Goal: Task Accomplishment & Management: Manage account settings

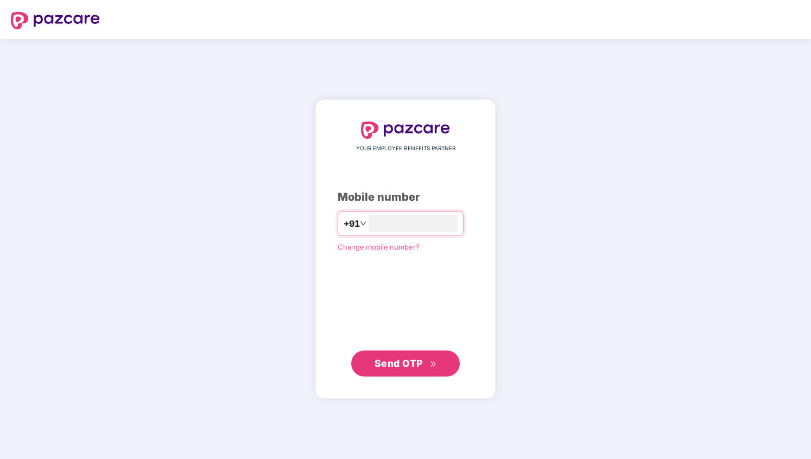
type input "**********"
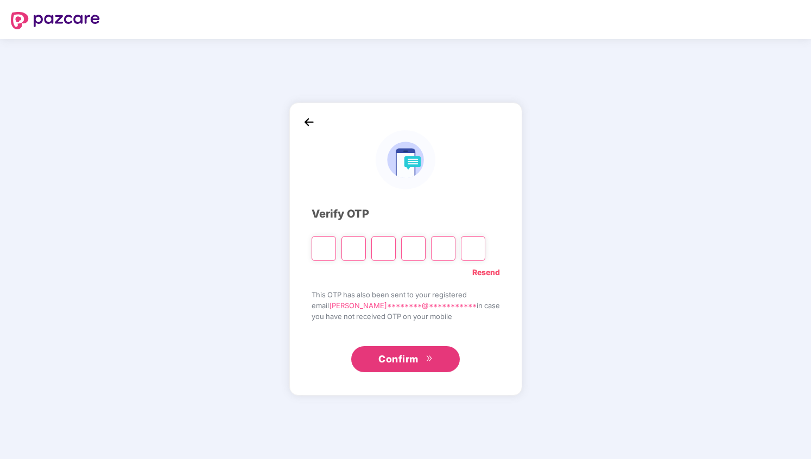
type input "*"
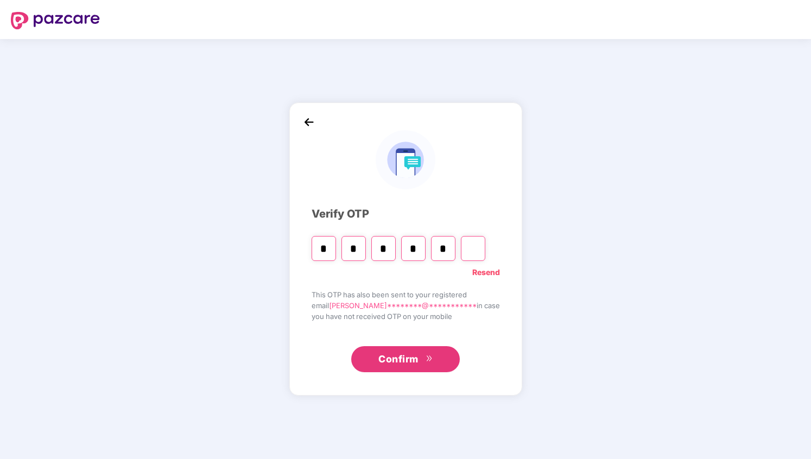
type input "*"
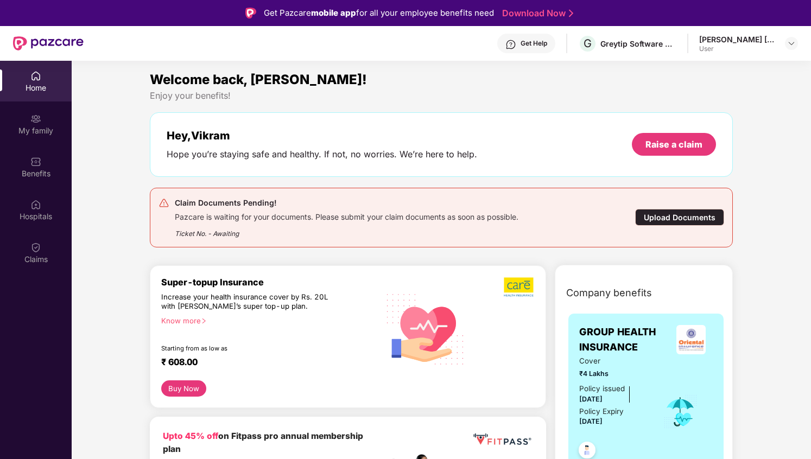
click at [751, 40] on div "[PERSON_NAME] [PERSON_NAME]" at bounding box center [737, 39] width 76 height 10
click at [780, 51] on div "[PERSON_NAME] [PERSON_NAME] User" at bounding box center [748, 43] width 99 height 19
click at [786, 49] on div at bounding box center [790, 43] width 13 height 13
click at [796, 42] on div at bounding box center [790, 43] width 13 height 13
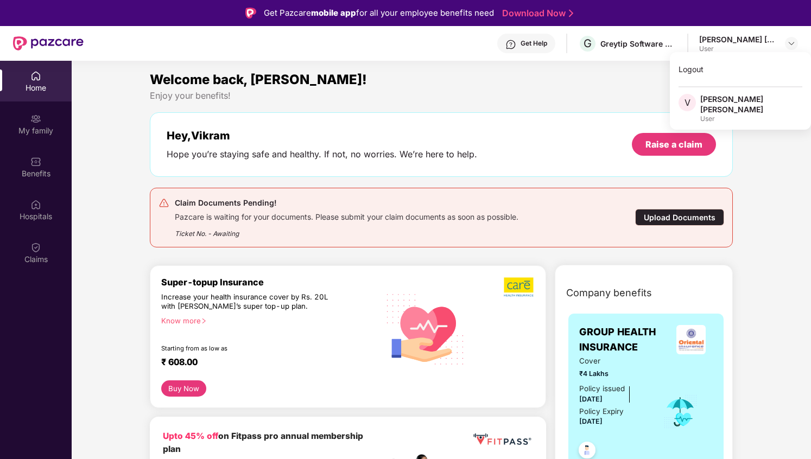
click at [711, 100] on div "[PERSON_NAME] [PERSON_NAME]" at bounding box center [751, 104] width 102 height 21
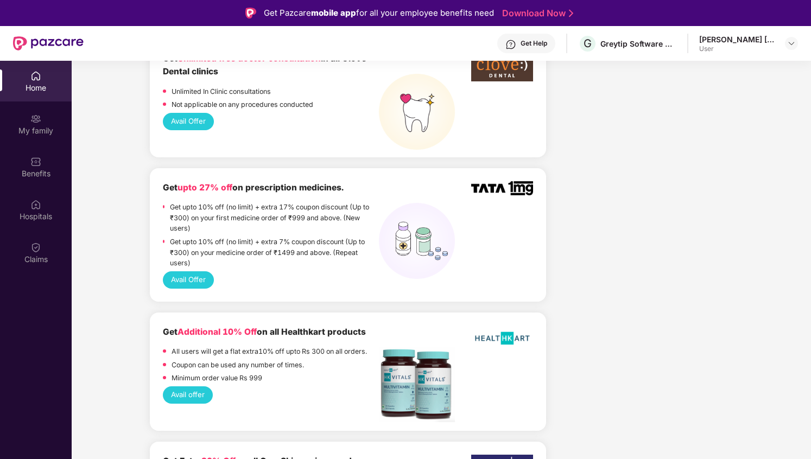
scroll to position [1003, 0]
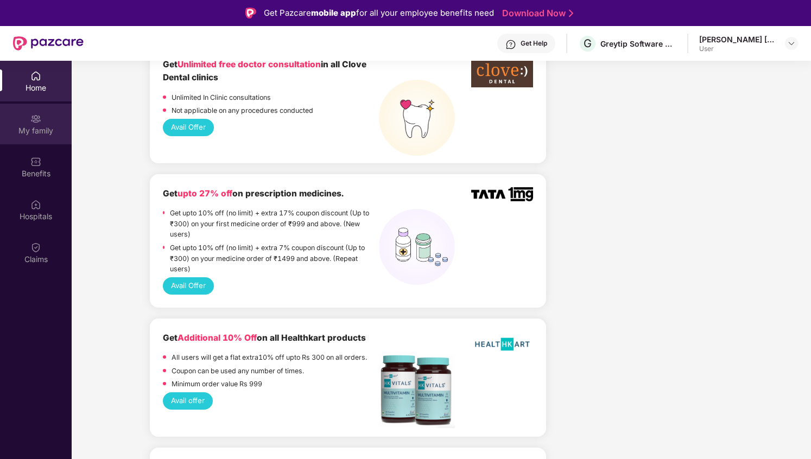
click at [34, 125] on div "My family" at bounding box center [36, 130] width 72 height 11
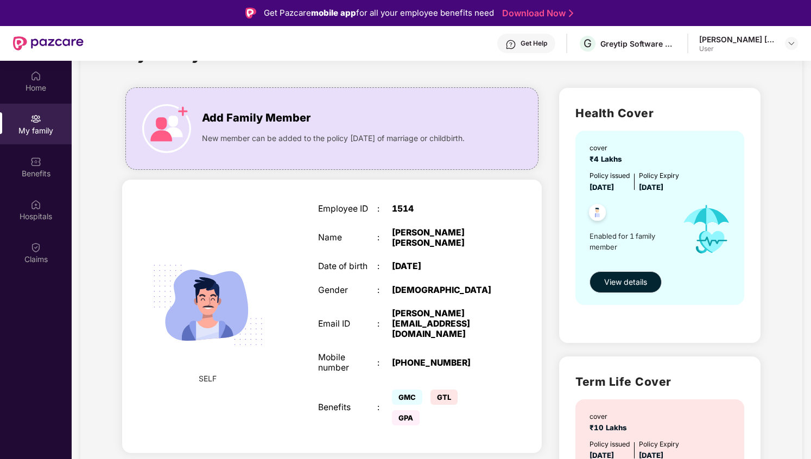
scroll to position [51, 0]
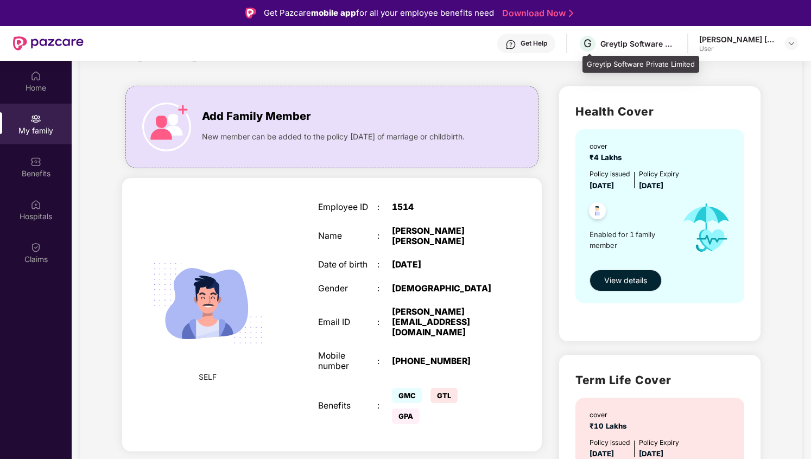
click at [616, 43] on div "Greytip Software Private Limited" at bounding box center [638, 44] width 76 height 10
click at [591, 42] on span "G" at bounding box center [587, 43] width 8 height 13
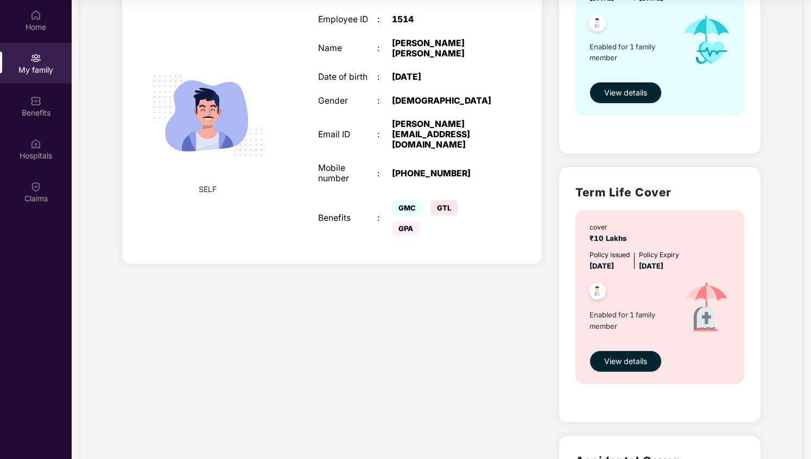
scroll to position [0, 0]
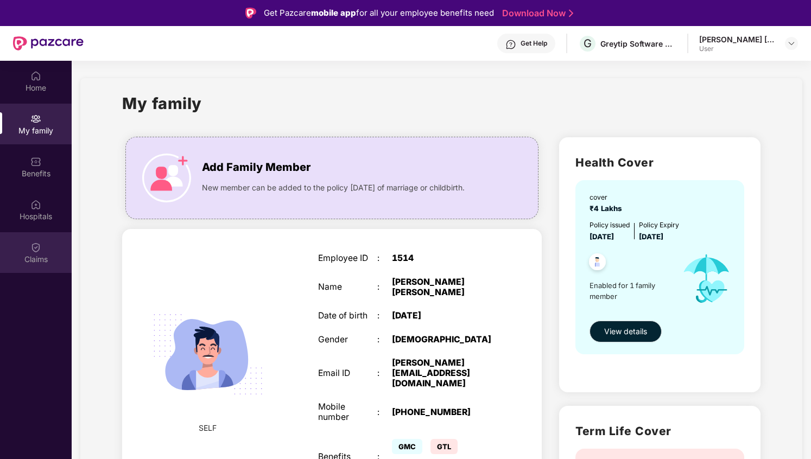
click at [48, 240] on div "Claims" at bounding box center [36, 252] width 72 height 41
